Goal: Information Seeking & Learning: Learn about a topic

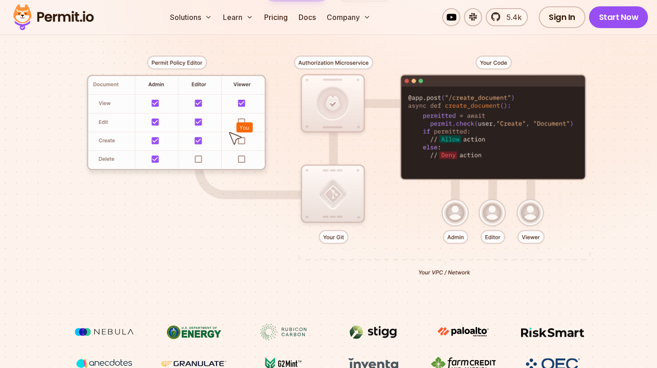
scroll to position [88, 0]
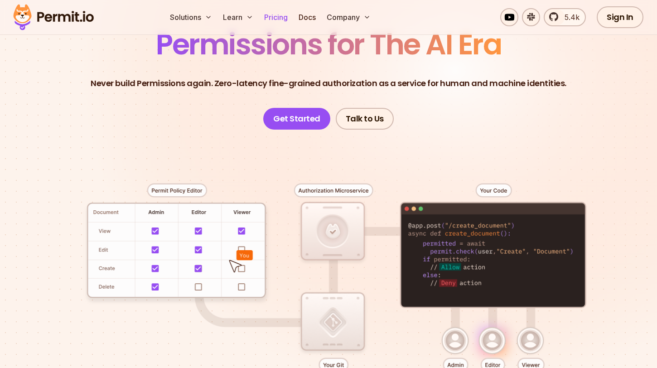
click at [276, 13] on link "Pricing" at bounding box center [276, 17] width 31 height 18
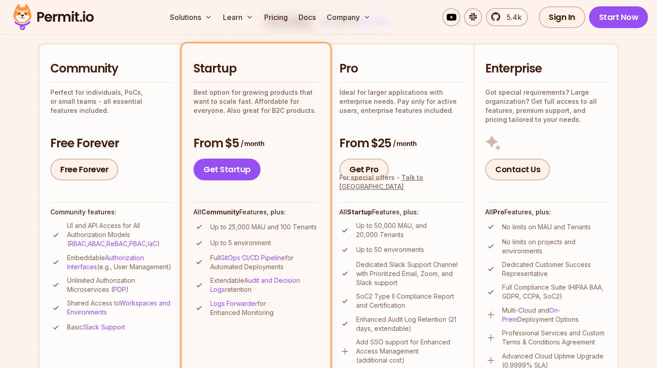
scroll to position [199, 0]
drag, startPoint x: 214, startPoint y: 242, endPoint x: 281, endPoint y: 242, distance: 67.1
click at [281, 242] on li "Up to 5 environment" at bounding box center [256, 242] width 125 height 11
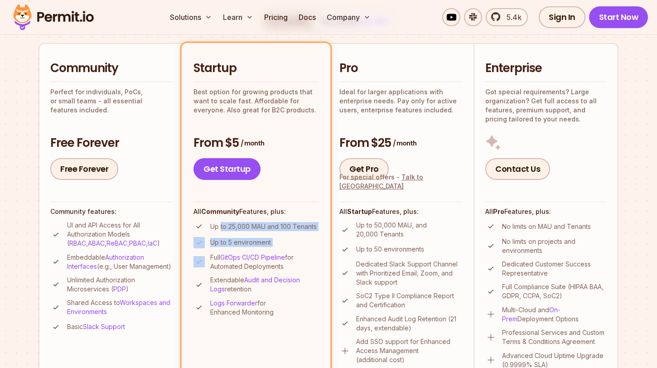
drag, startPoint x: 281, startPoint y: 242, endPoint x: 221, endPoint y: 224, distance: 62.0
click at [221, 224] on ul "Up to 25,000 MAU and 100 Tenants Up to 5 environment Full GitOps CI/CD Pipeline…" at bounding box center [256, 269] width 125 height 96
drag, startPoint x: 286, startPoint y: 313, endPoint x: 191, endPoint y: 296, distance: 96.3
click at [191, 296] on li "Startup Best option for growing products that want to scale fast. Affordable fo…" at bounding box center [256, 214] width 149 height 343
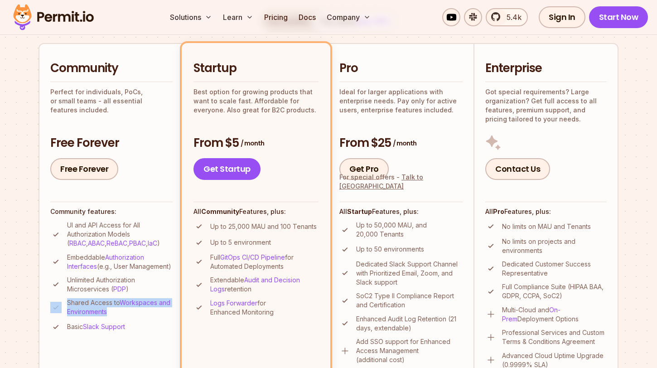
drag, startPoint x: 148, startPoint y: 324, endPoint x: 141, endPoint y: 302, distance: 23.2
click at [141, 302] on ul "UI and API Access for All Authorization Models ( RBAC , ABAC , ReBAC , PBAC , I…" at bounding box center [111, 277] width 122 height 112
click at [141, 294] on p "Unlimited Authorization Microservices ( PDP )" at bounding box center [120, 285] width 106 height 18
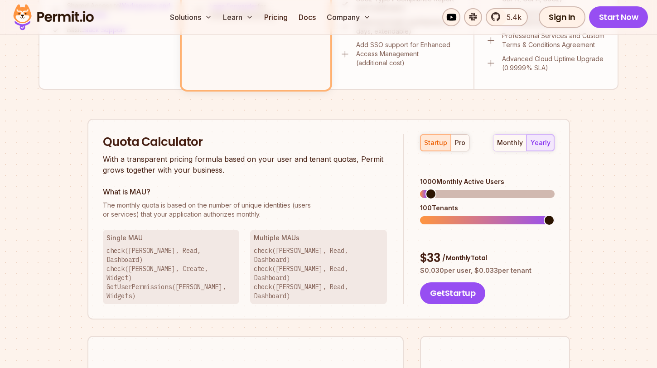
scroll to position [501, 0]
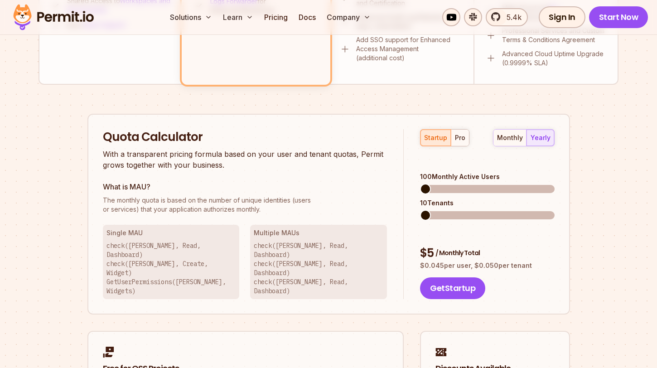
click at [420, 195] on span at bounding box center [425, 189] width 11 height 11
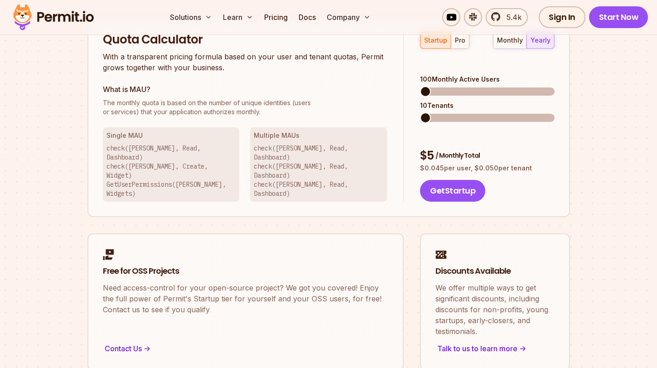
scroll to position [604, 0]
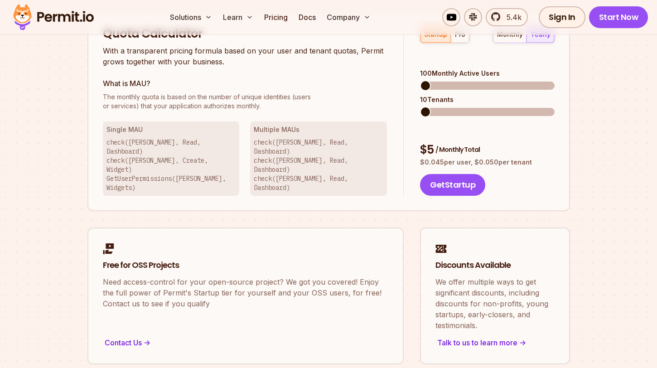
click at [154, 154] on p "check([PERSON_NAME], Read, Dashboard) check([PERSON_NAME], Create, Widget) GetU…" at bounding box center [172, 165] width 130 height 54
click at [191, 158] on p "check([PERSON_NAME], Read, Dashboard) check([PERSON_NAME], Create, Widget) GetU…" at bounding box center [172, 165] width 130 height 54
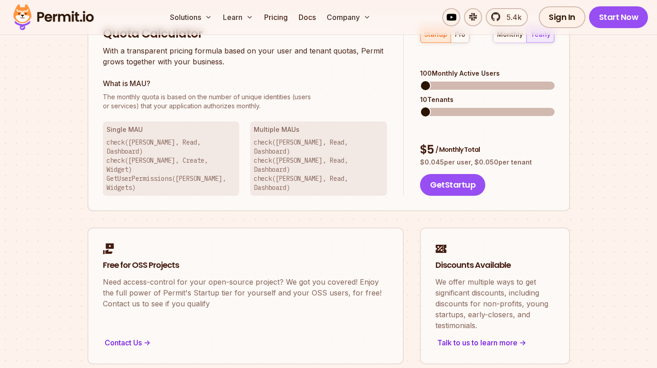
click at [193, 182] on div "Quota Calculator With a transparent pricing formula based on your user and tena…" at bounding box center [329, 110] width 483 height 201
click at [156, 142] on p "check([PERSON_NAME], Read, Dashboard) check([PERSON_NAME], Create, Widget) GetU…" at bounding box center [172, 165] width 130 height 54
click at [139, 142] on p "check([PERSON_NAME], Read, Dashboard) check([PERSON_NAME], Create, Widget) GetU…" at bounding box center [172, 165] width 130 height 54
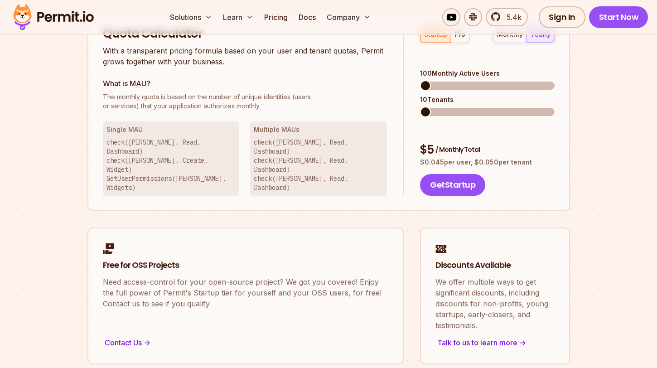
click at [139, 165] on p "check([PERSON_NAME], Read, Dashboard) check([PERSON_NAME], Create, Widget) GetU…" at bounding box center [172, 165] width 130 height 54
click at [195, 156] on p "check([PERSON_NAME], Read, Dashboard) check([PERSON_NAME], Create, Widget) GetU…" at bounding box center [172, 165] width 130 height 54
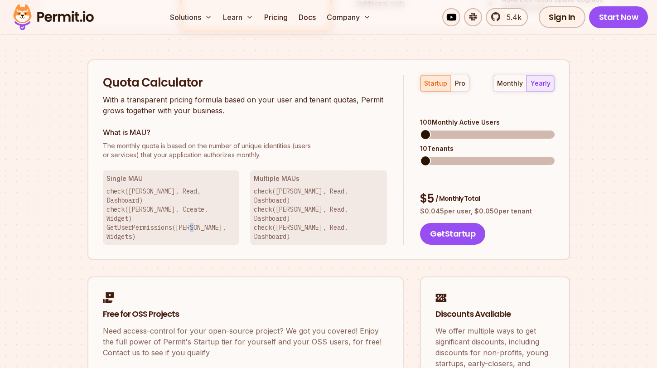
scroll to position [555, 0]
click at [219, 204] on p "check([PERSON_NAME], Read, Dashboard) check([PERSON_NAME], Create, Widget) GetU…" at bounding box center [172, 213] width 130 height 54
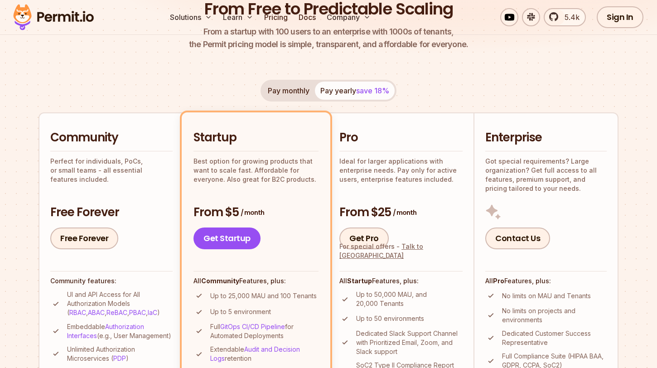
scroll to position [0, 0]
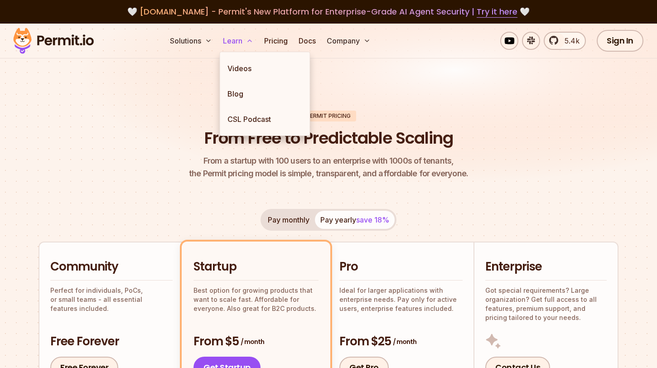
click at [231, 39] on button "Learn" at bounding box center [238, 41] width 38 height 18
